Goal: Find specific page/section: Find specific page/section

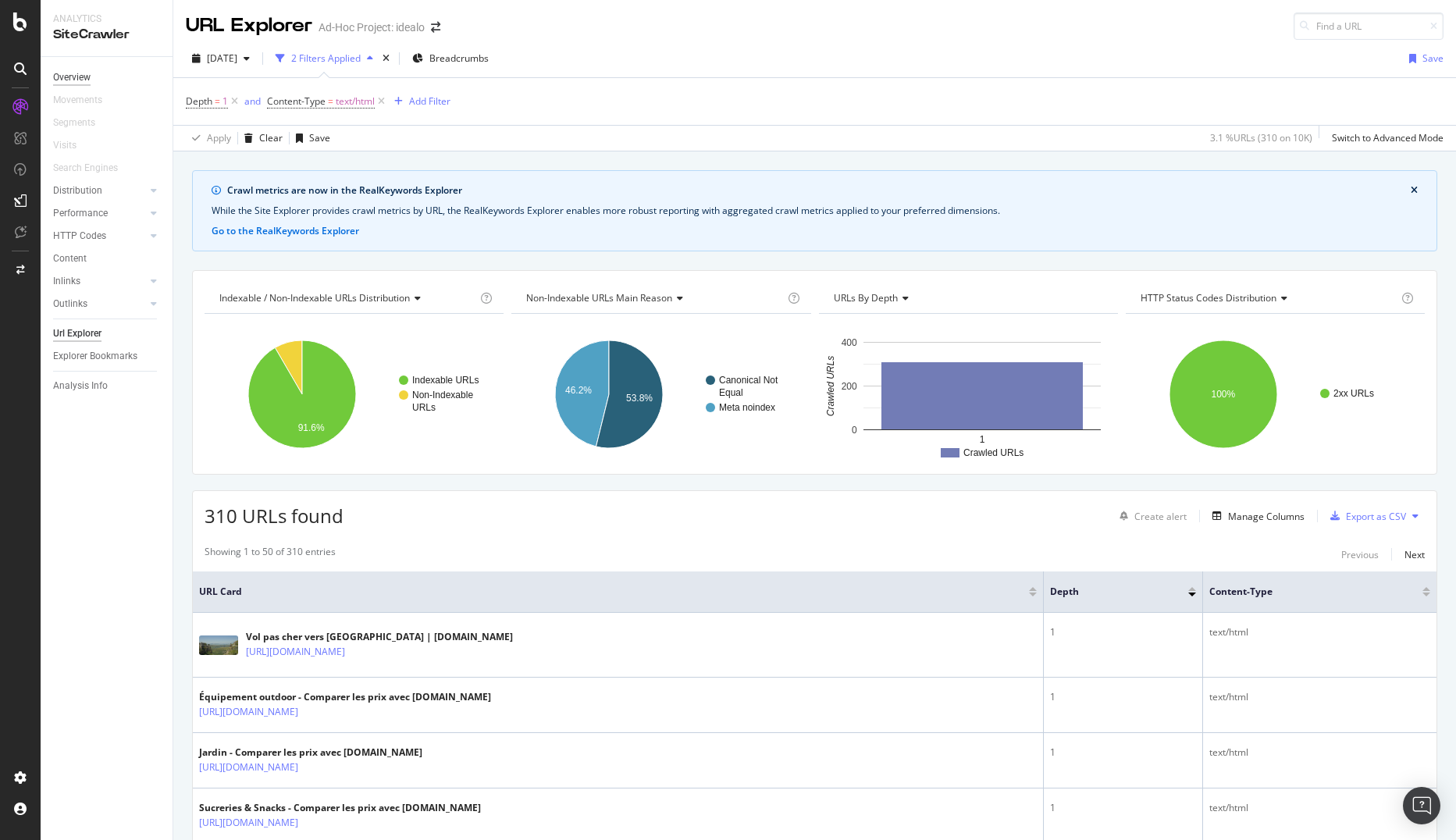
click at [77, 80] on div "Overview" at bounding box center [72, 77] width 38 height 16
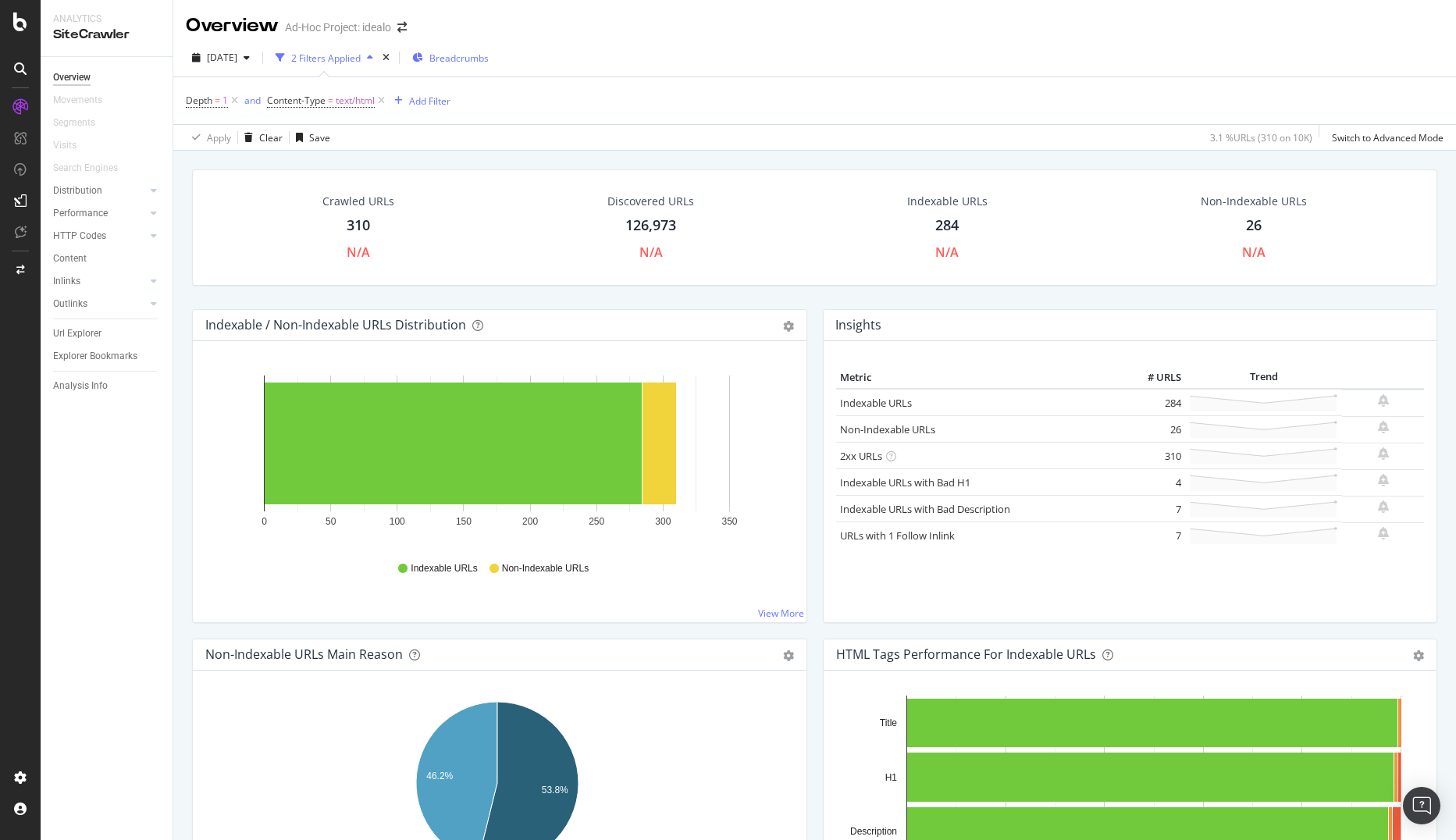
click at [476, 56] on span "Breadcrumbs" at bounding box center [459, 58] width 59 height 14
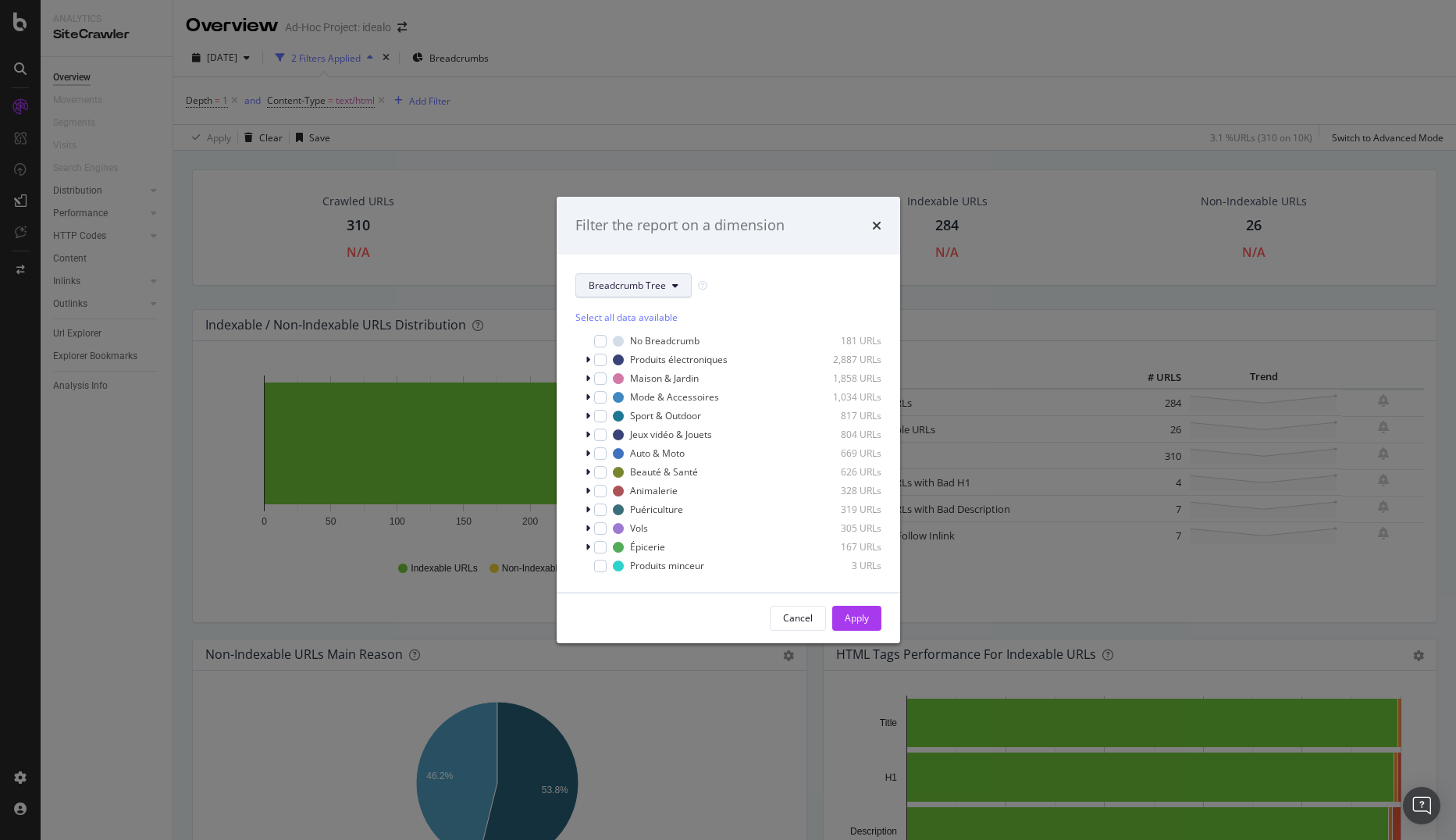
click at [615, 284] on span "Breadcrumb Tree" at bounding box center [627, 285] width 77 height 14
click at [875, 228] on icon "times" at bounding box center [877, 226] width 9 height 13
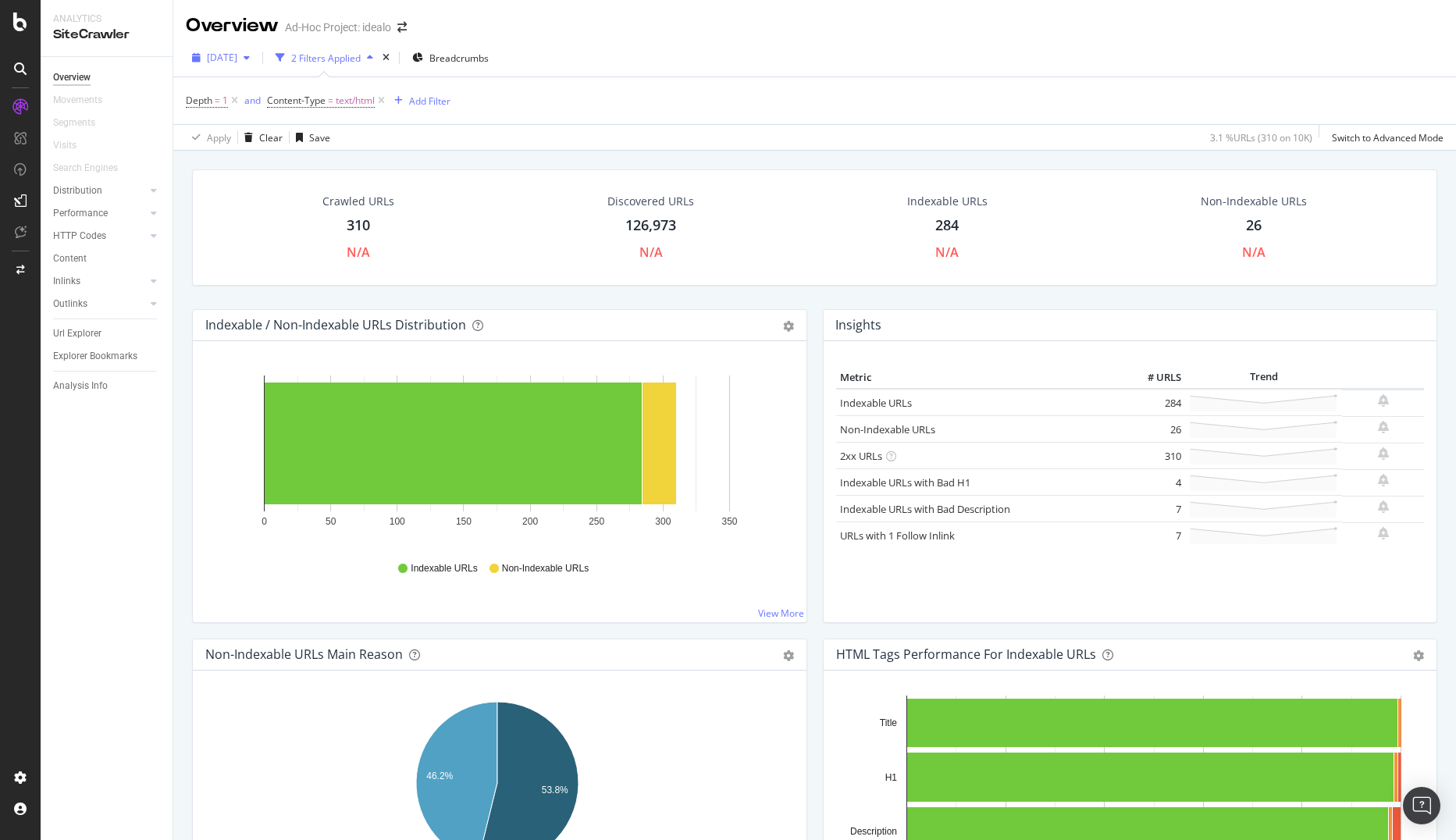
click at [238, 56] on span "[DATE]" at bounding box center [222, 57] width 31 height 14
click at [249, 82] on div "[DATE]" at bounding box center [228, 89] width 40 height 14
click at [403, 26] on icon "arrow-right-arrow-left" at bounding box center [402, 27] width 9 height 11
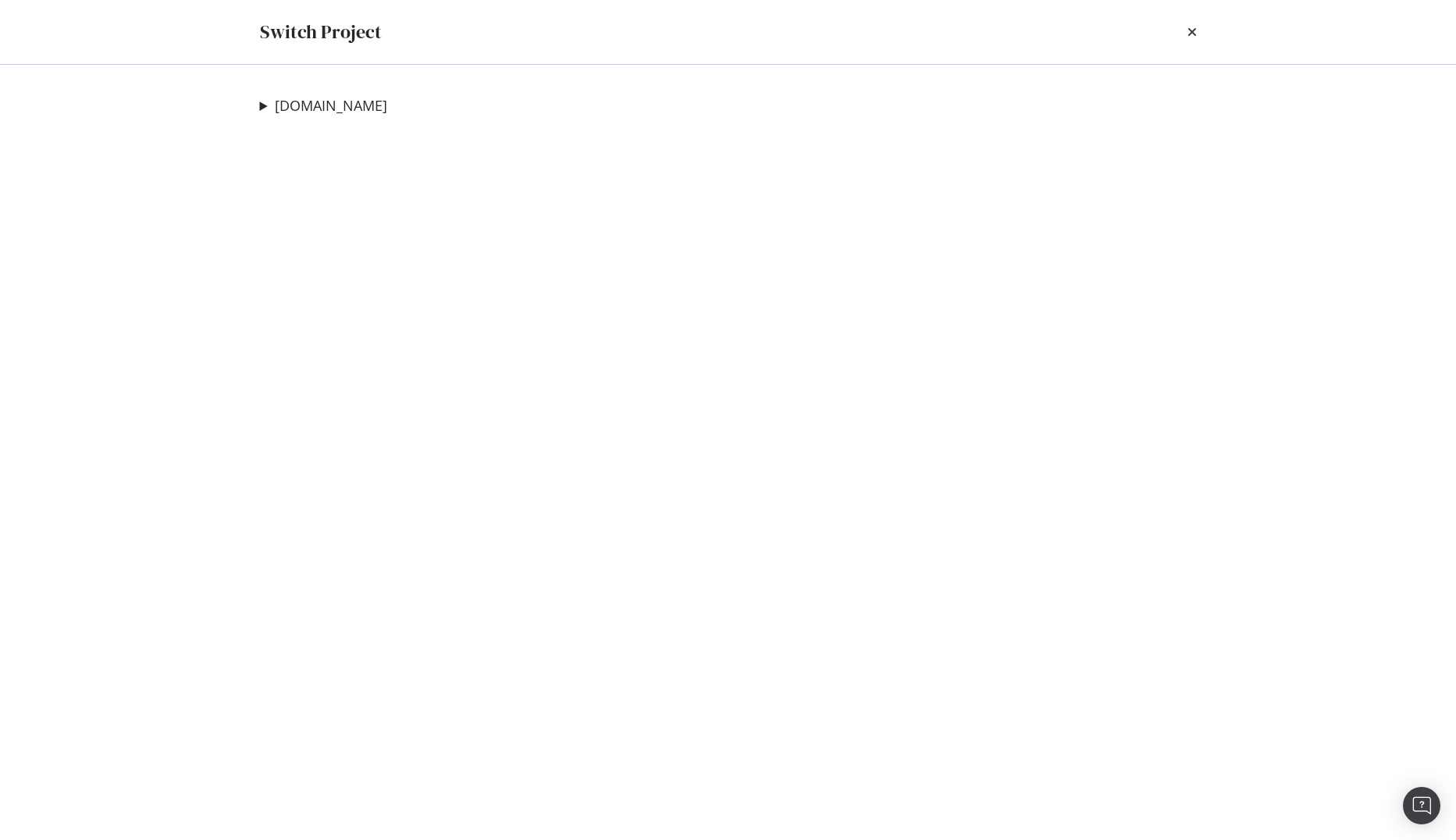
click at [258, 104] on div "[DOMAIN_NAME] idealo Ad-Hoc Project" at bounding box center [729, 452] width 1000 height 775
click at [263, 104] on summary "[DOMAIN_NAME]" at bounding box center [323, 106] width 127 height 21
click at [301, 107] on link "[DOMAIN_NAME]" at bounding box center [332, 105] width 113 height 16
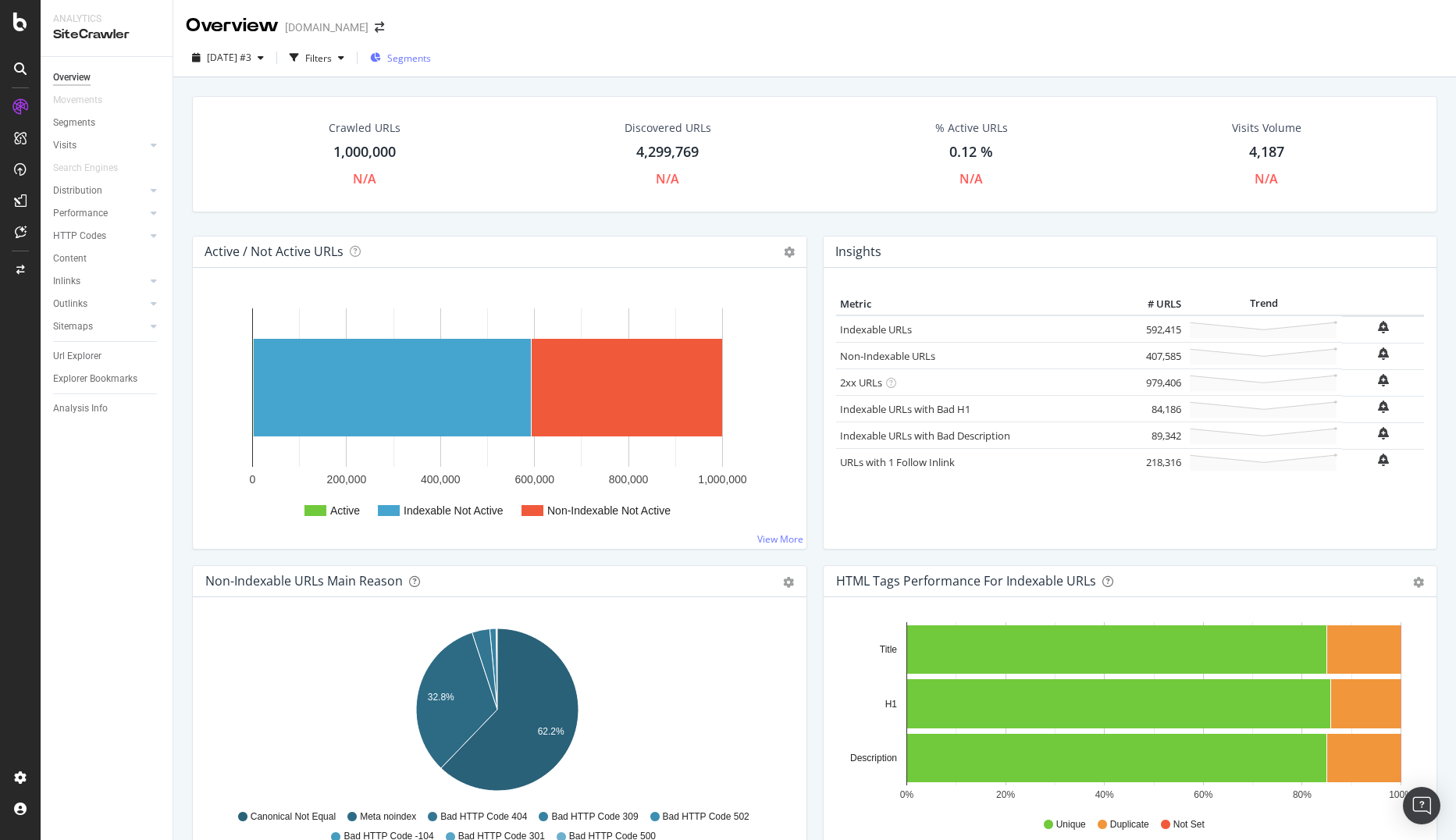
click at [421, 51] on span "Segments" at bounding box center [408, 58] width 44 height 14
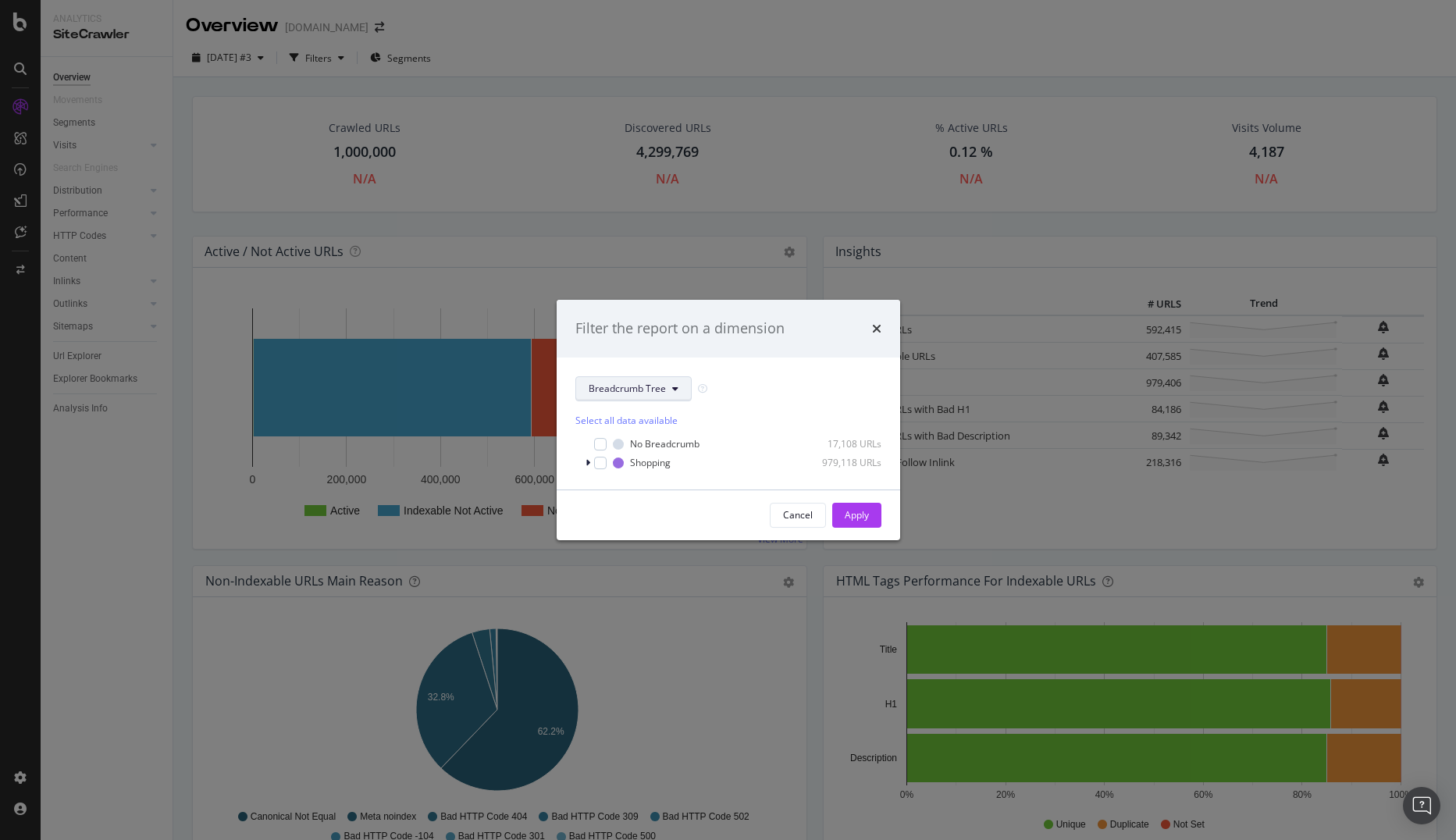
click at [619, 395] on span "Breadcrumb Tree" at bounding box center [627, 389] width 77 height 14
click at [816, 380] on div "Breadcrumb Tree" at bounding box center [729, 388] width 306 height 25
click at [596, 448] on div "modal" at bounding box center [600, 444] width 13 height 13
click at [846, 515] on div "Apply" at bounding box center [857, 515] width 24 height 14
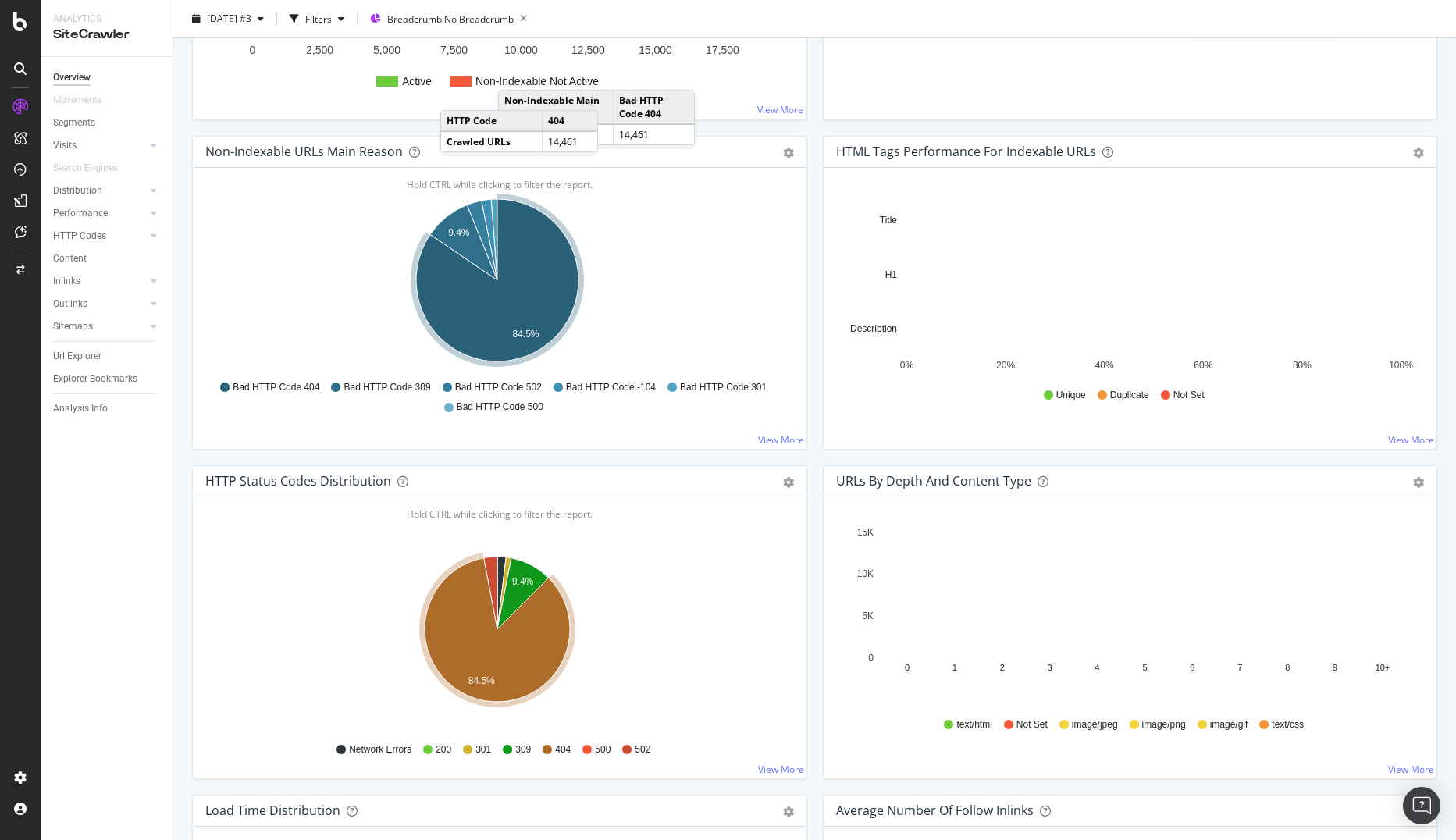
scroll to position [78, 0]
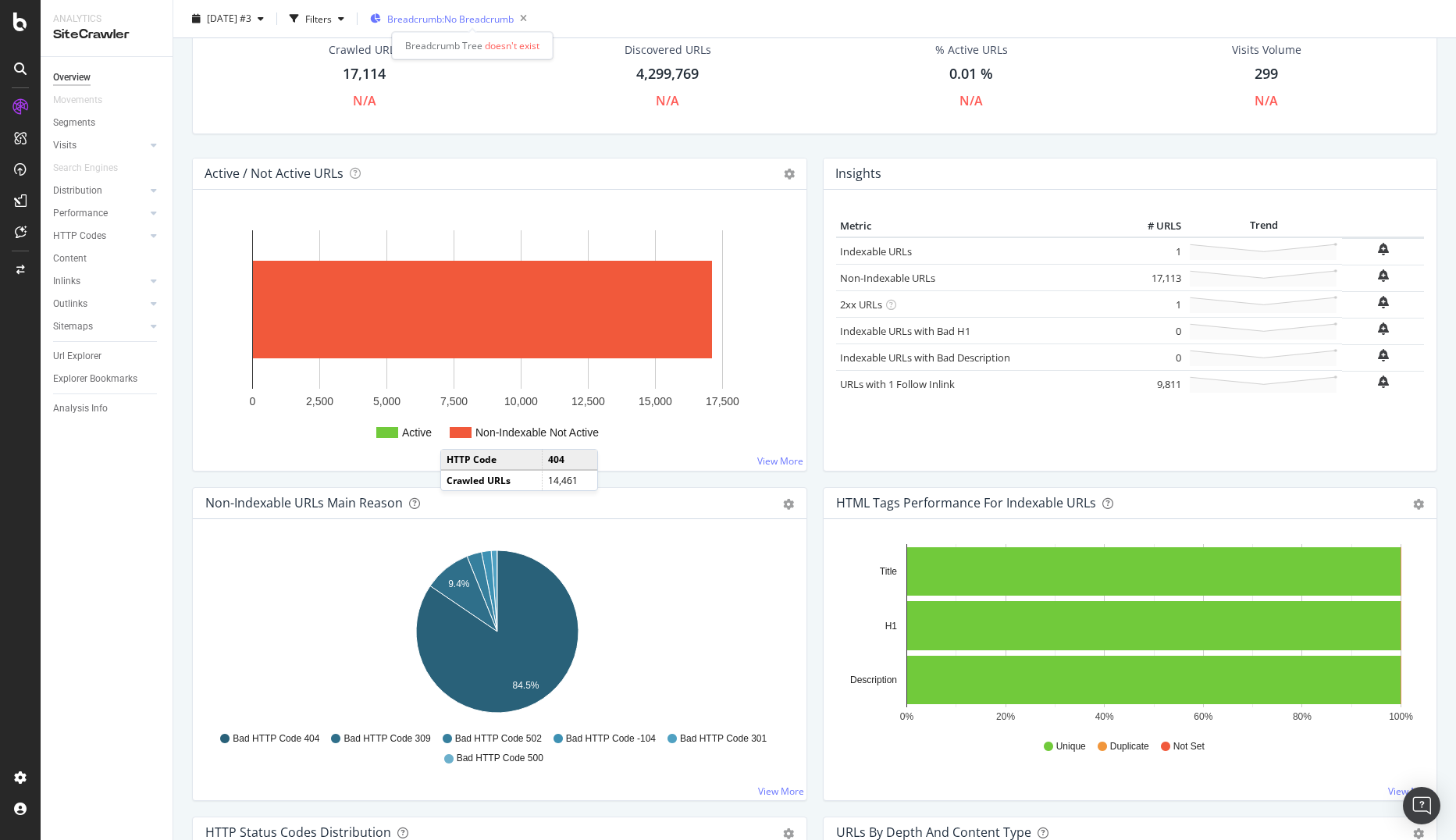
click at [469, 19] on span "Breadcrumb: No Breadcrumb" at bounding box center [450, 20] width 126 height 14
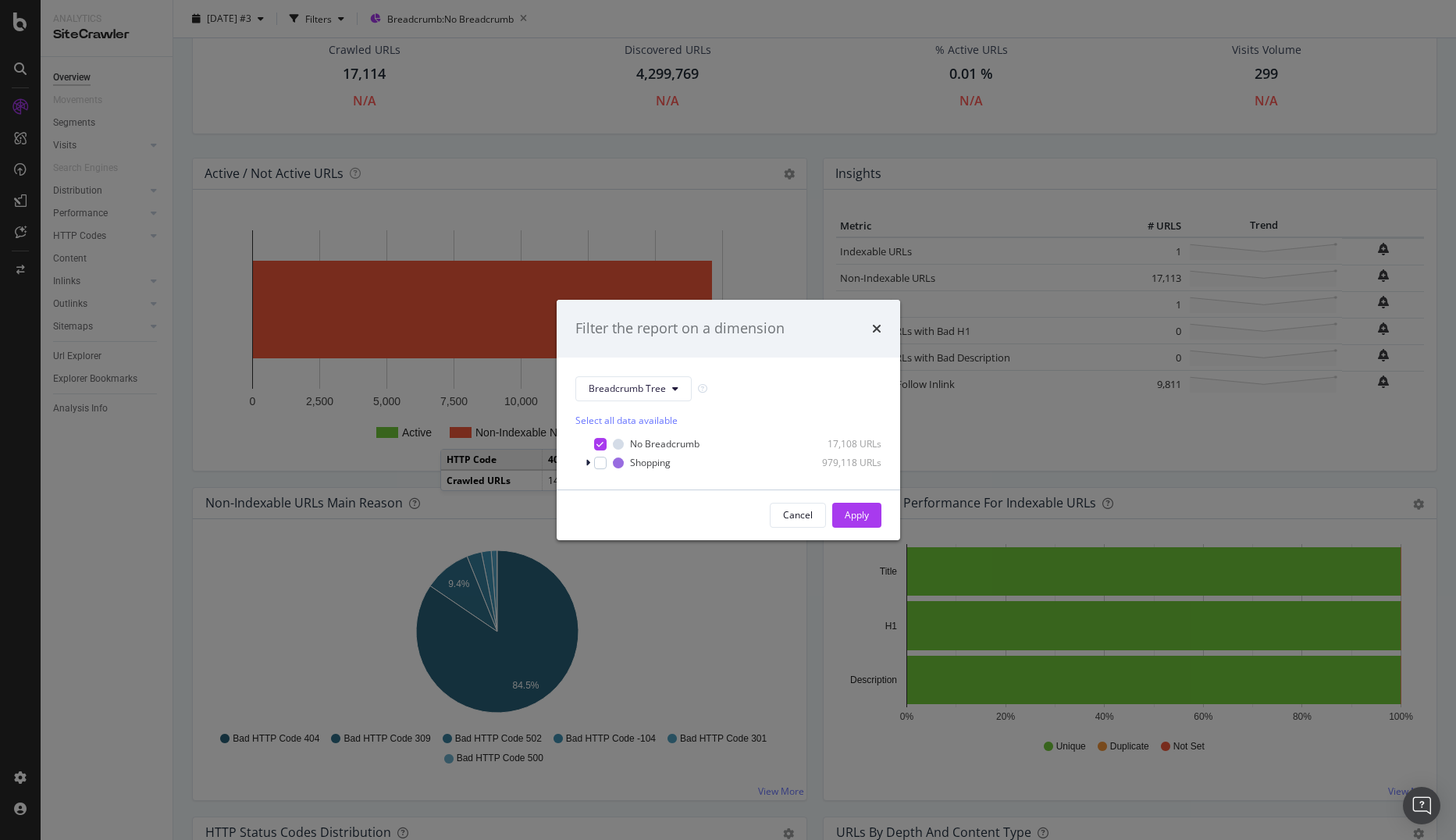
click at [871, 319] on div "Filter the report on a dimension" at bounding box center [729, 329] width 306 height 21
click at [880, 329] on icon "times" at bounding box center [877, 328] width 9 height 13
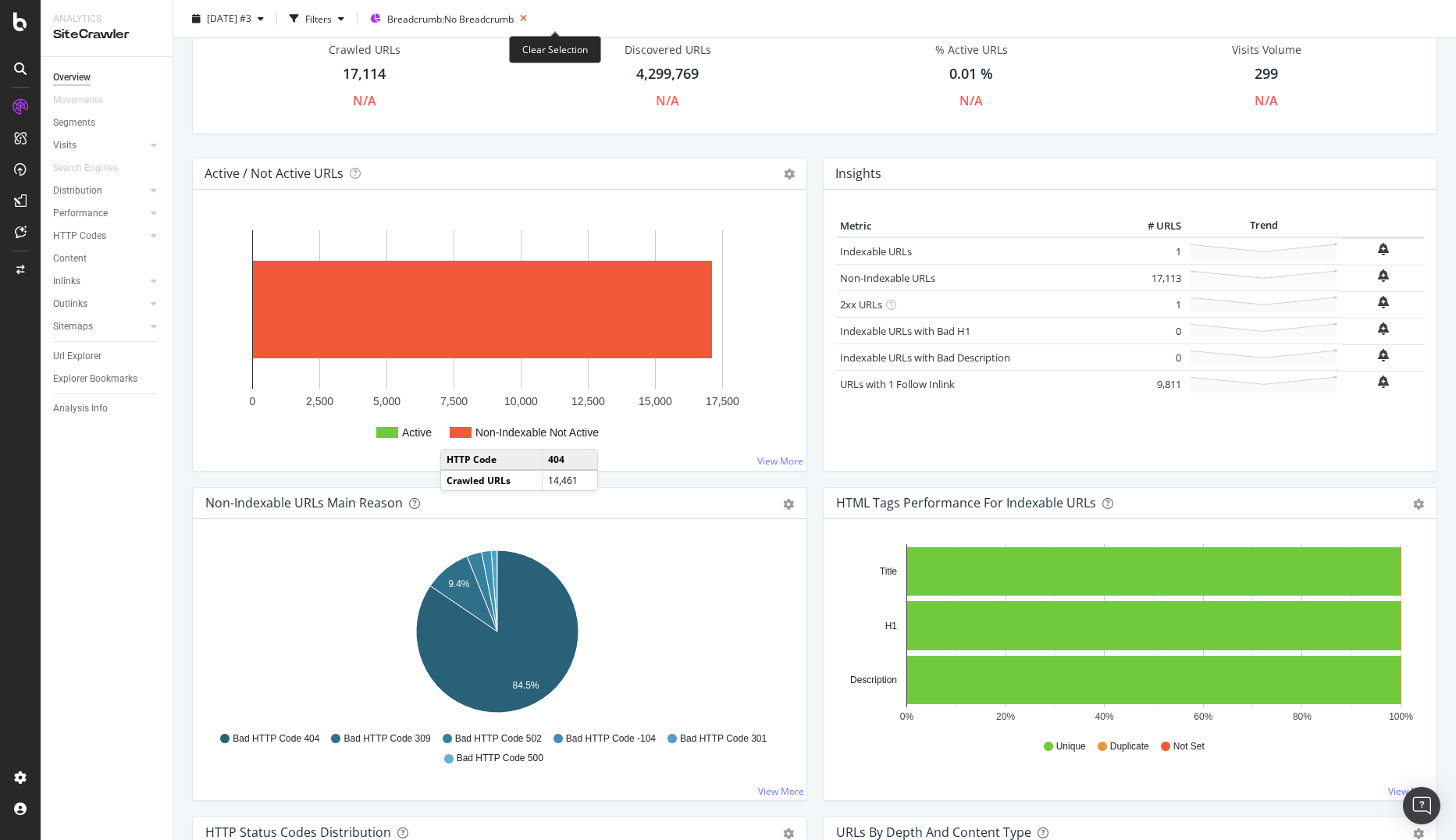
click at [533, 18] on icon at bounding box center [523, 19] width 20 height 22
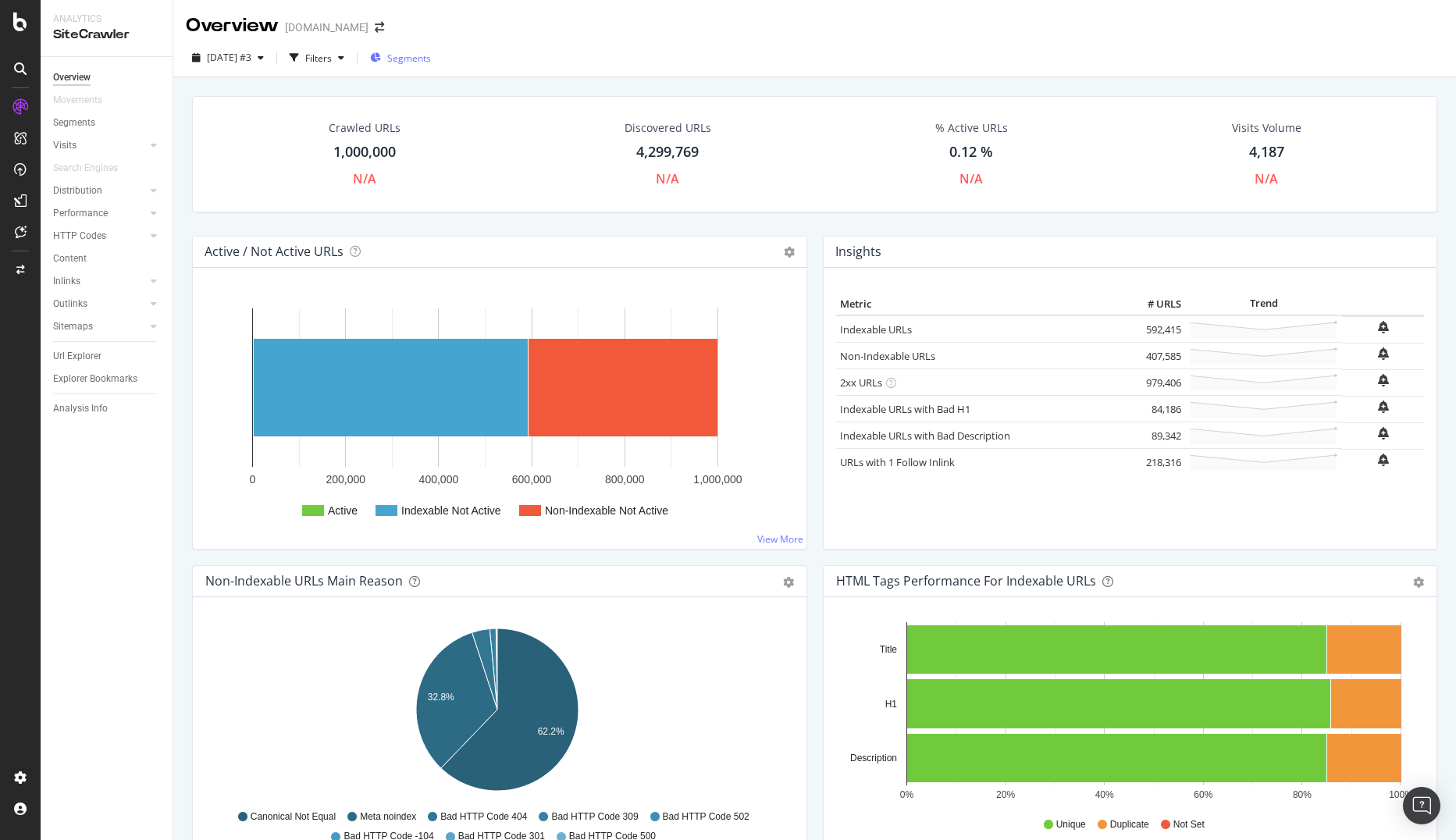
click at [431, 56] on span "Segments" at bounding box center [408, 58] width 44 height 14
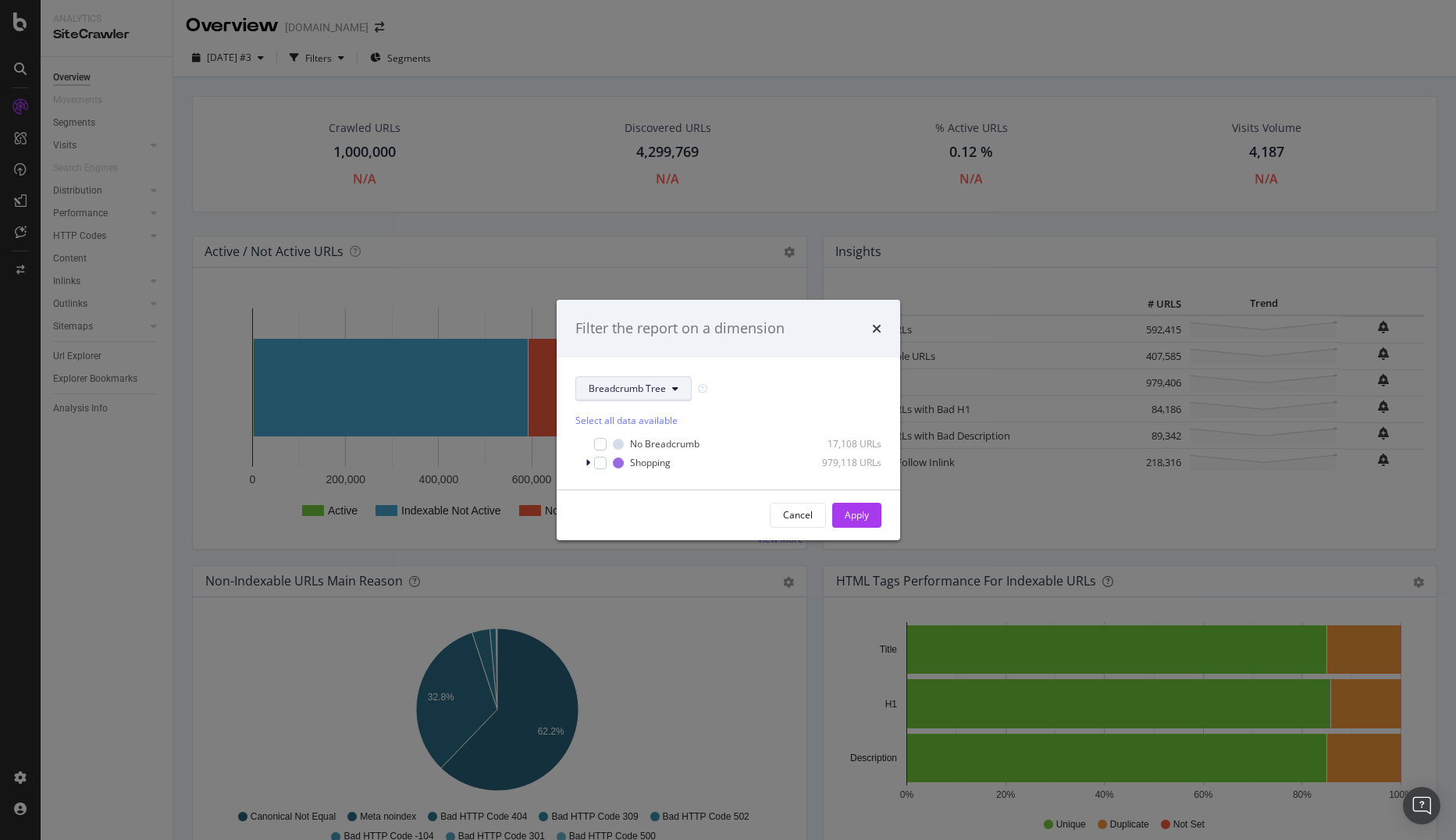
click at [625, 385] on span "Breadcrumb Tree" at bounding box center [627, 389] width 77 height 14
click at [649, 443] on span "pagetype" at bounding box center [639, 445] width 101 height 14
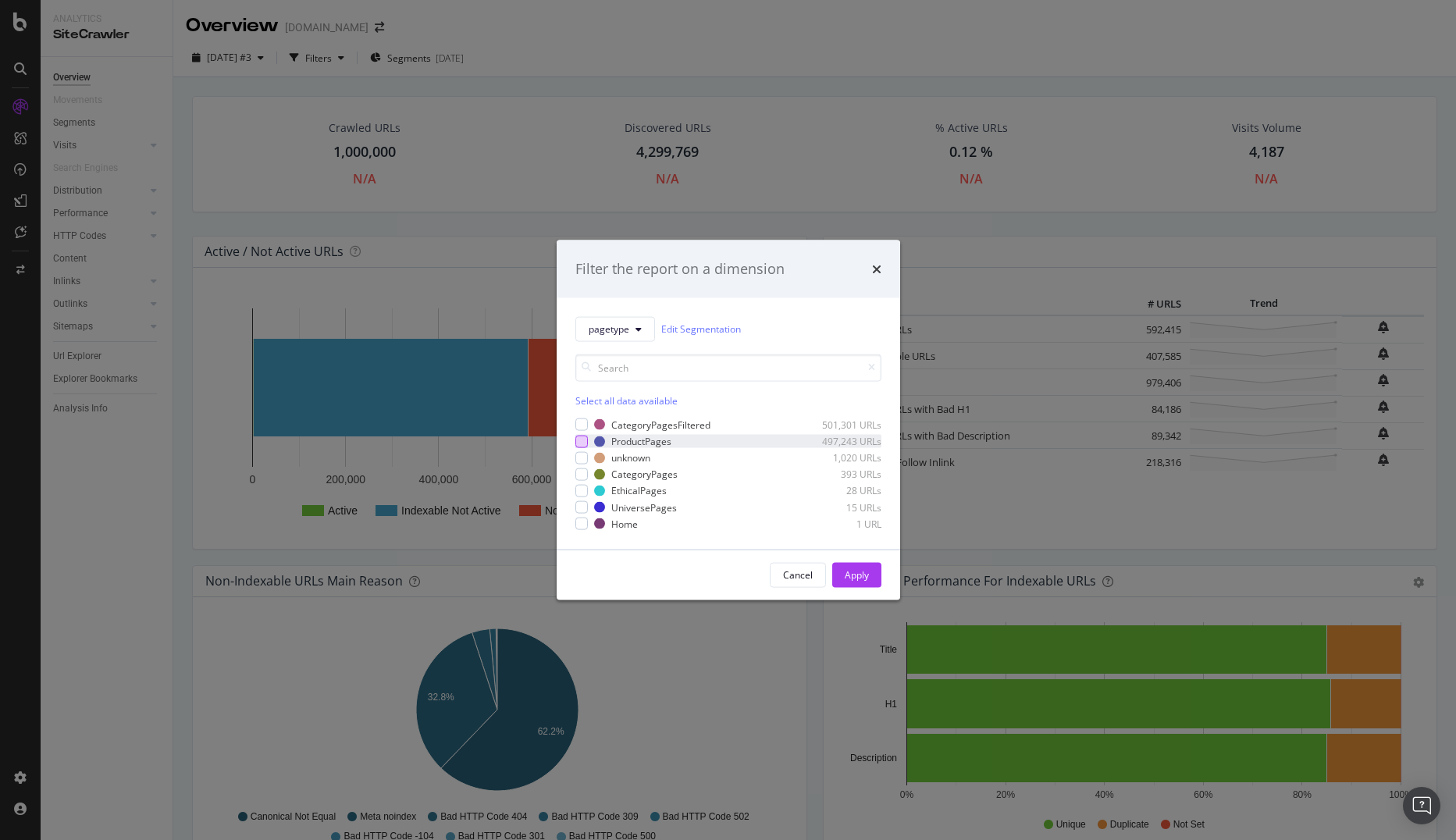
click at [578, 442] on div "modal" at bounding box center [582, 441] width 13 height 13
click at [852, 576] on div "Apply" at bounding box center [857, 575] width 24 height 14
